Goal: Transaction & Acquisition: Purchase product/service

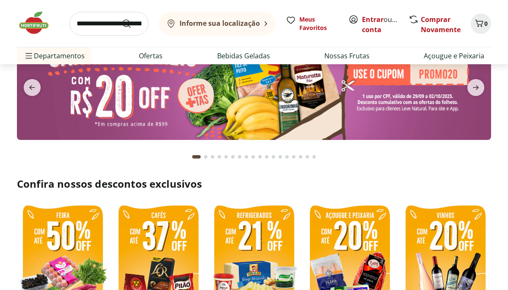
scroll to position [74, 0]
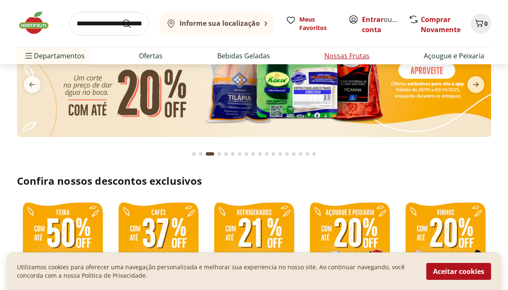
click at [349, 53] on link "Nossas Frutas" at bounding box center [346, 56] width 45 height 10
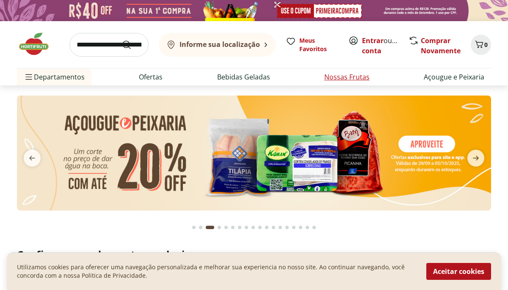
select select "**********"
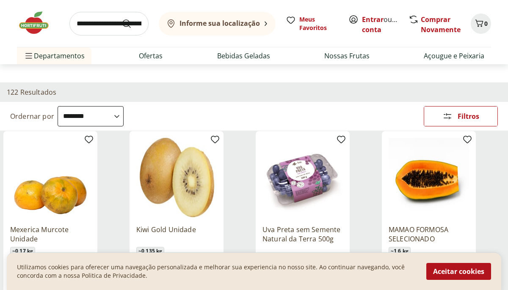
scroll to position [35, 0]
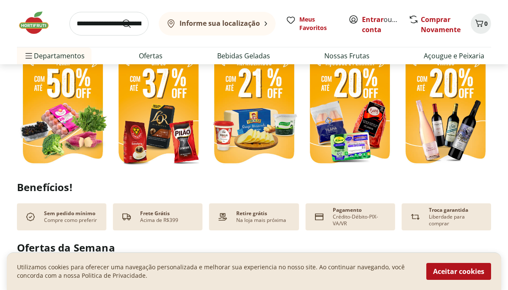
scroll to position [224, 0]
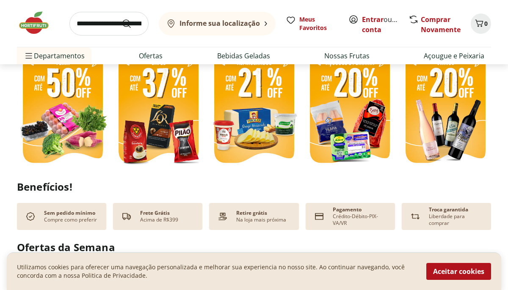
click at [63, 113] on img at bounding box center [62, 109] width 91 height 122
select select "**********"
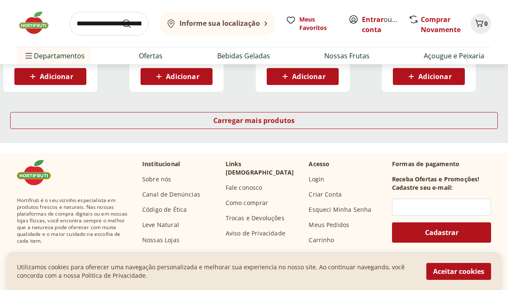
scroll to position [626, 0]
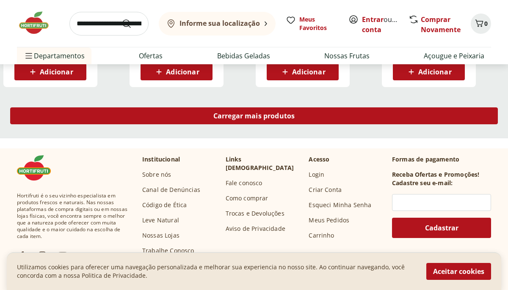
click at [268, 118] on span "Carregar mais produtos" at bounding box center [254, 116] width 82 height 7
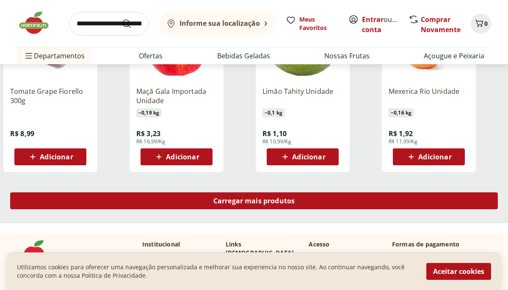
scroll to position [1095, 0]
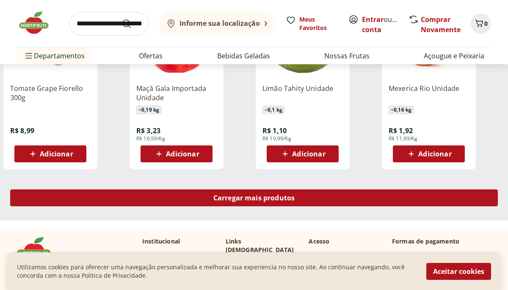
click at [251, 198] on span "Carregar mais produtos" at bounding box center [254, 198] width 82 height 7
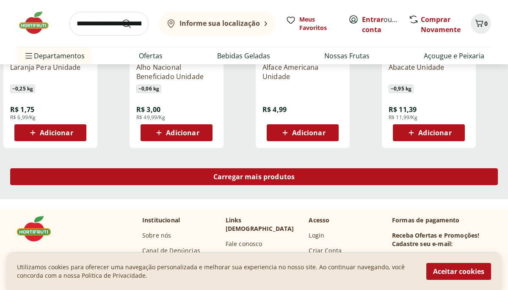
scroll to position [1671, 0]
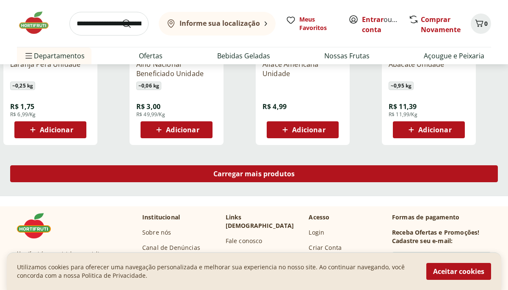
click at [261, 173] on span "Carregar mais produtos" at bounding box center [254, 173] width 82 height 7
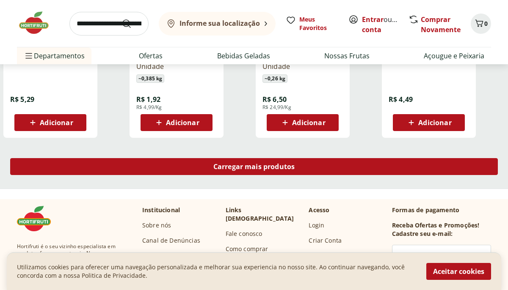
scroll to position [2230, 0]
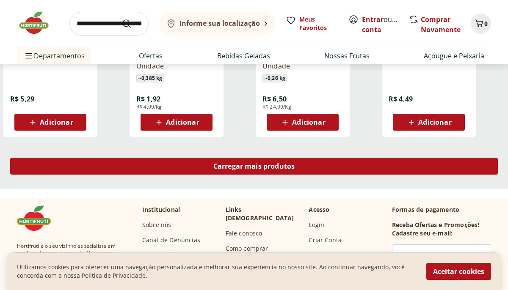
click at [257, 166] on span "Carregar mais produtos" at bounding box center [254, 166] width 82 height 7
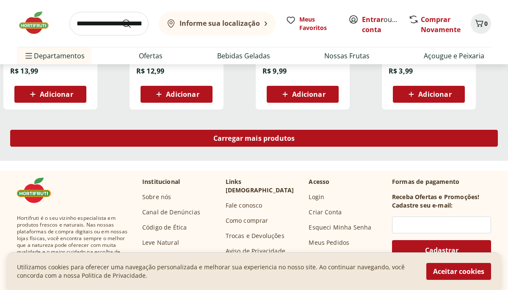
scroll to position [2811, 0]
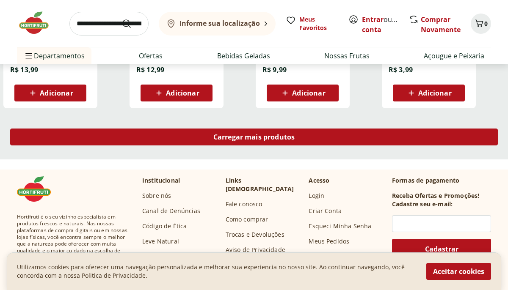
click at [258, 140] on span "Carregar mais produtos" at bounding box center [254, 137] width 82 height 7
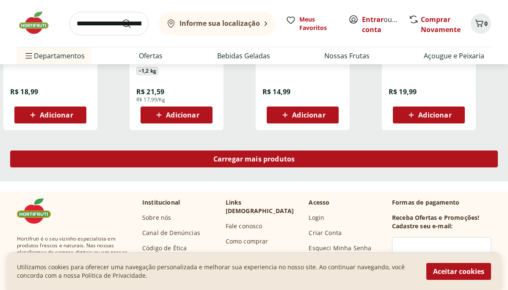
scroll to position [3343, 0]
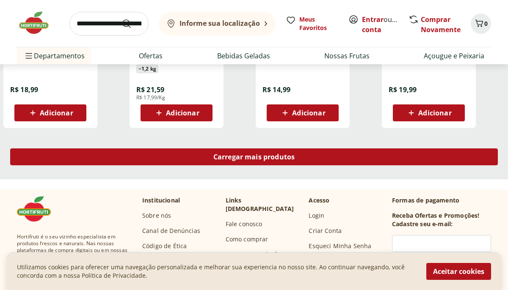
click at [257, 154] on span "Carregar mais produtos" at bounding box center [254, 157] width 82 height 7
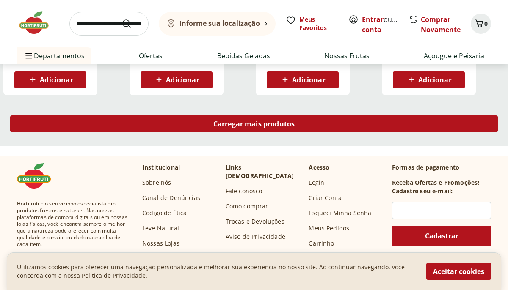
scroll to position [3928, 0]
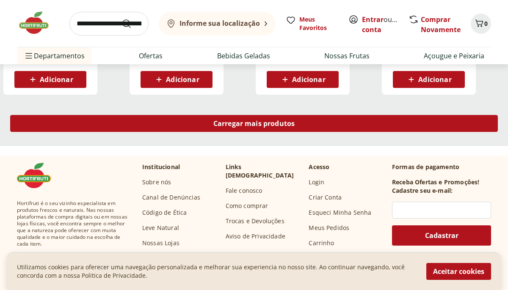
click at [264, 124] on span "Carregar mais produtos" at bounding box center [254, 123] width 82 height 7
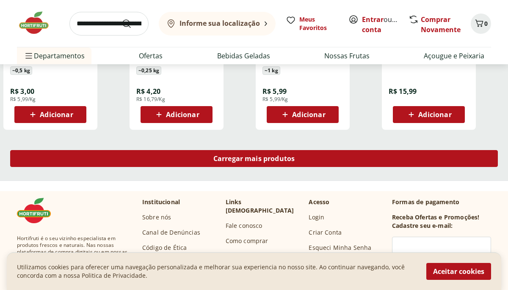
scroll to position [4445, 0]
